Goal: Transaction & Acquisition: Purchase product/service

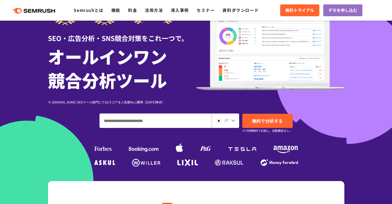
scroll to position [45, 0]
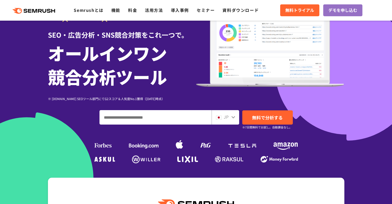
click at [114, 120] on input "ドメイン、キーワードまたはURLを入力してください" at bounding box center [156, 117] width 112 height 14
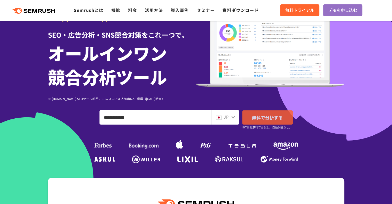
type input "**********"
click at [265, 119] on span "無料で分析する" at bounding box center [267, 117] width 31 height 6
click at [135, 12] on link "料金" at bounding box center [132, 10] width 9 height 6
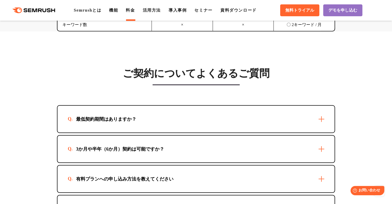
scroll to position [1421, 0]
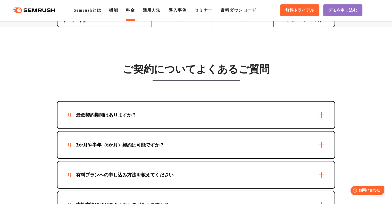
click at [35, 117] on section "ご契約についてよくあるご質問 最低契約期間はありますか？ 最短1か月からご利用いただけます。 3か月や半年（6か月）契約は可能ですか？ 可能です。お申込方法に…" at bounding box center [196, 152] width 392 height 250
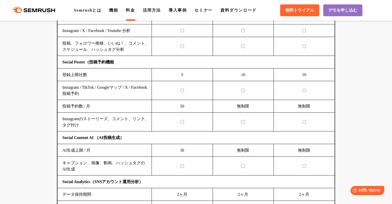
scroll to position [1147, 0]
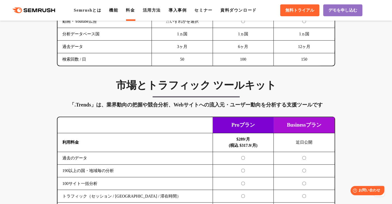
click at [32, 131] on div "SEO分析 ツールキット キーワード調査やコンテンツ最適化、サイト診断、競合分析、成果の可視化までを一括支援するツールです 横にスワイプしてください Proプ…" at bounding box center [196, 72] width 392 height 1140
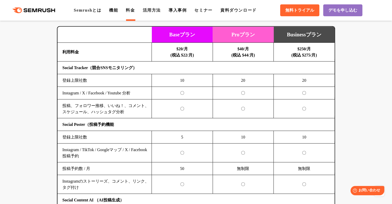
scroll to position [1084, 0]
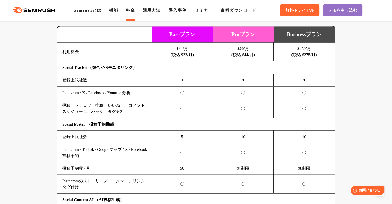
click at [238, 178] on td "〇" at bounding box center [243, 184] width 61 height 19
drag, startPoint x: 372, startPoint y: 81, endPoint x: 238, endPoint y: 178, distance: 164.9
click at [238, 178] on td "〇" at bounding box center [243, 184] width 61 height 19
